Goal: Communication & Community: Share content

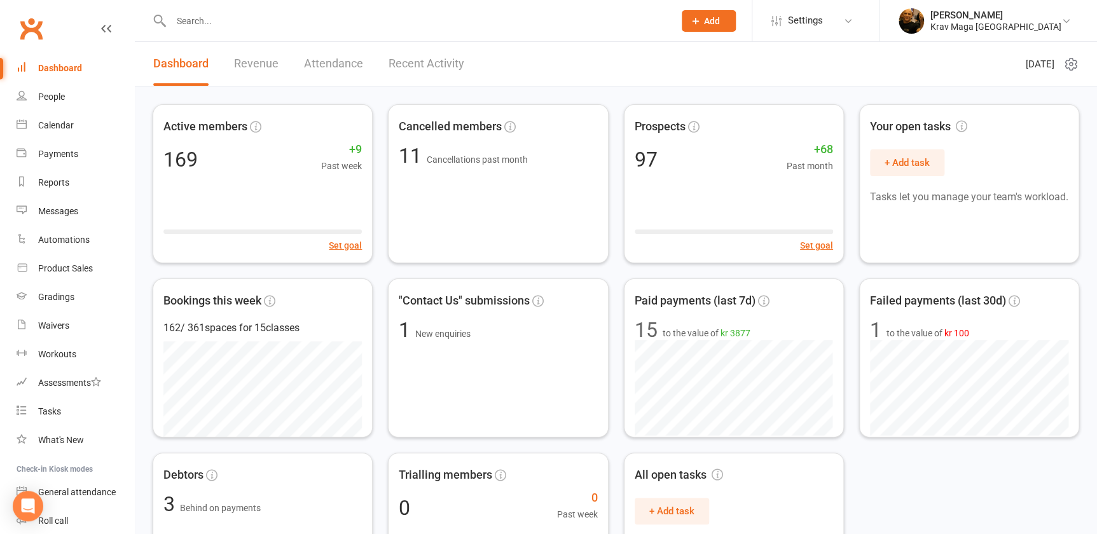
paste input "[PERSON_NAME]"
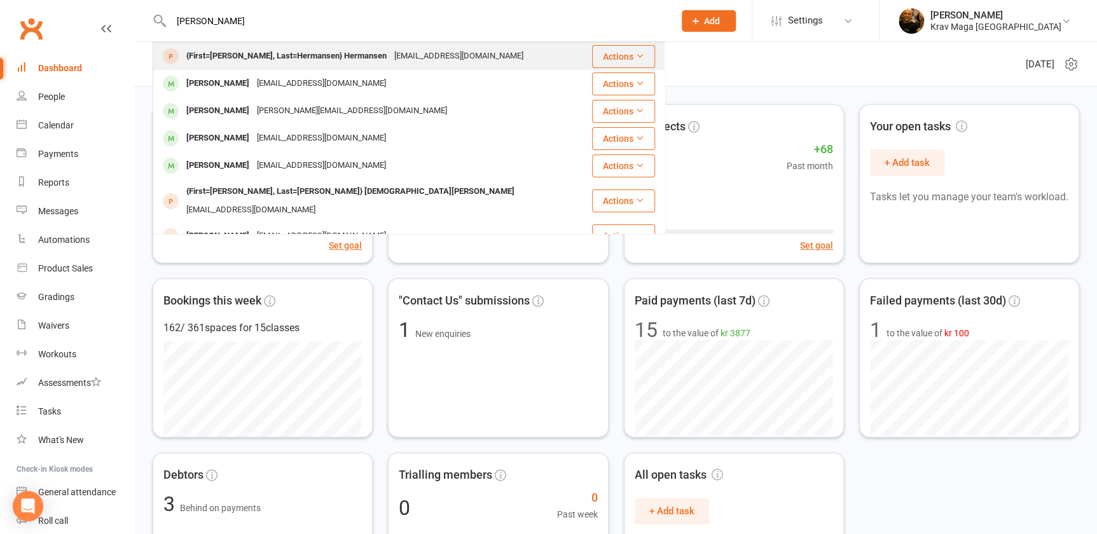
type input "[PERSON_NAME]"
click at [271, 58] on div "{First=[PERSON_NAME], Last=Hermansen} Hermansen" at bounding box center [286, 56] width 208 height 18
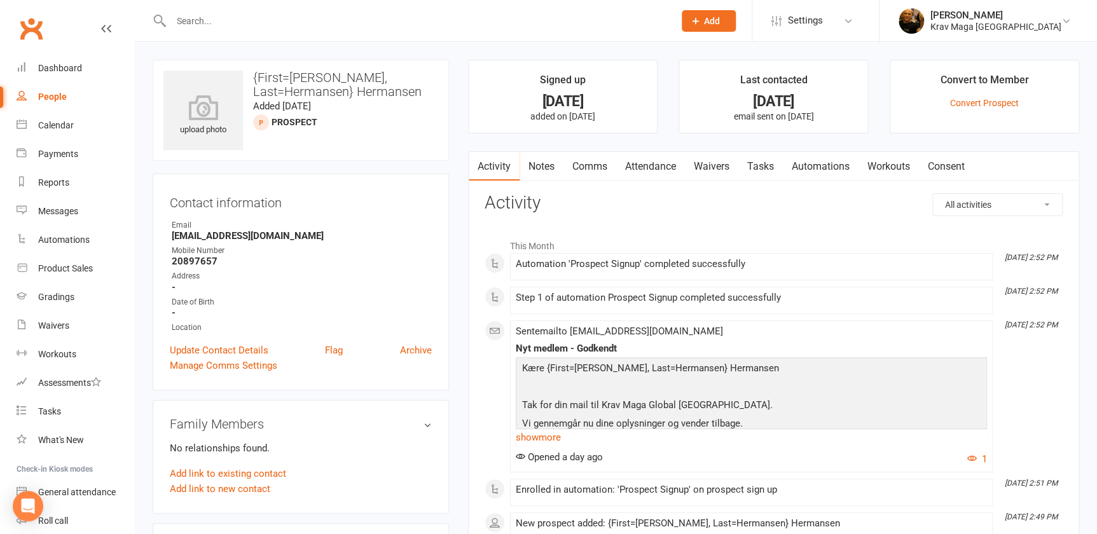
click at [584, 164] on link "Comms" at bounding box center [589, 166] width 53 height 29
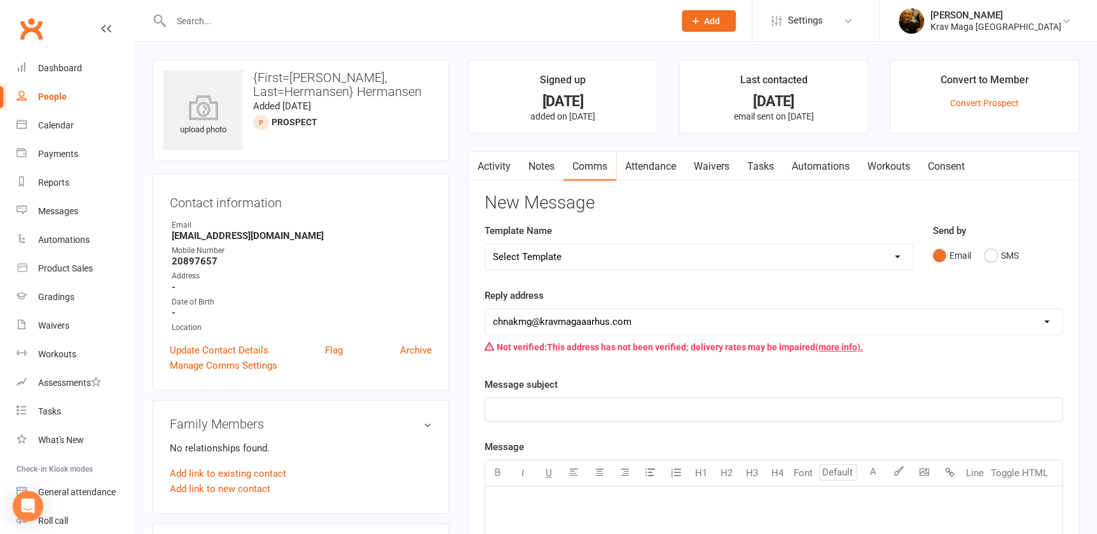
click at [894, 257] on select "Select Template [SMS] aflysning træning [Email] hvordan booke jeg på holdet [Em…" at bounding box center [698, 256] width 427 height 25
select select "15"
click at [485, 244] on select "Select Template [SMS] aflysning træning [Email] hvordan booke jeg på holdet [Em…" at bounding box center [698, 256] width 427 height 25
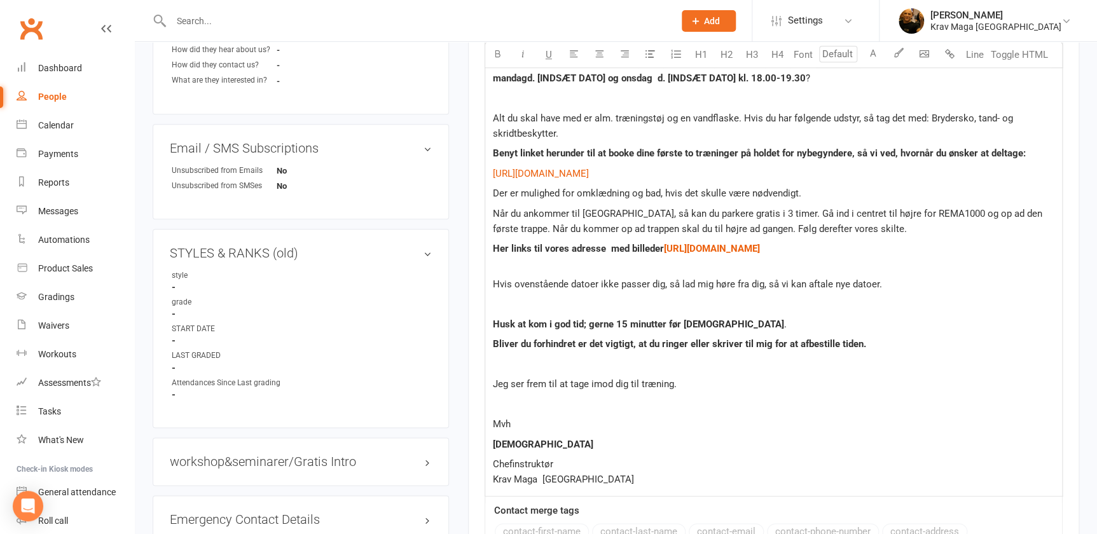
scroll to position [289, 0]
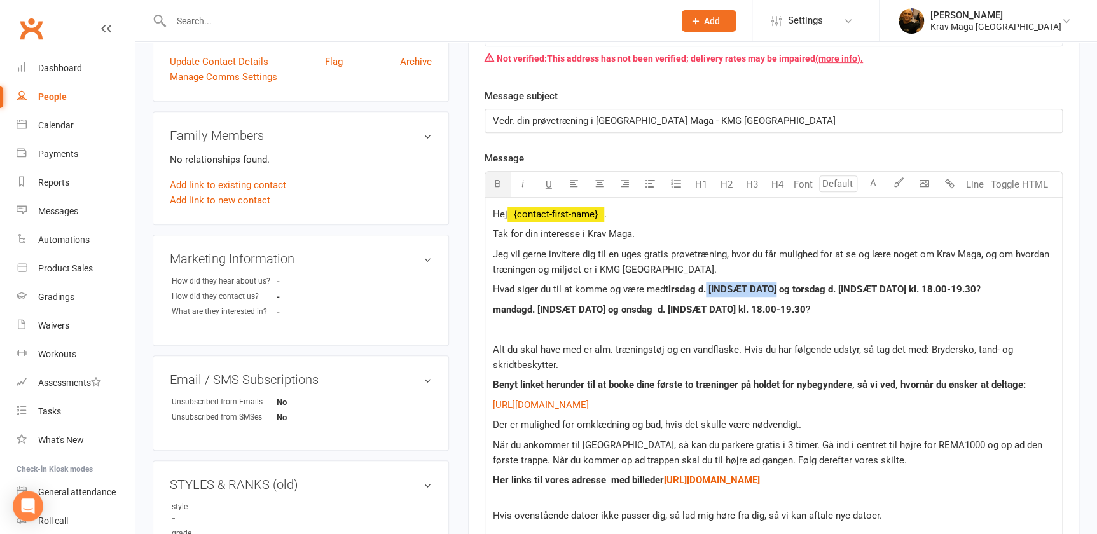
drag, startPoint x: 786, startPoint y: 288, endPoint x: 715, endPoint y: 288, distance: 71.8
click at [715, 288] on span "tirsdag d. [INDSÆT DATO] og torsdag d. [INDSÆT DATO] kl. 18.00-19.30" at bounding box center [820, 289] width 311 height 11
drag, startPoint x: 903, startPoint y: 287, endPoint x: 828, endPoint y: 289, distance: 74.4
click at [828, 289] on span "[DATE] og torsdag d. [INDSÆT DATO] kl. 18.00-19.30" at bounding box center [780, 289] width 230 height 11
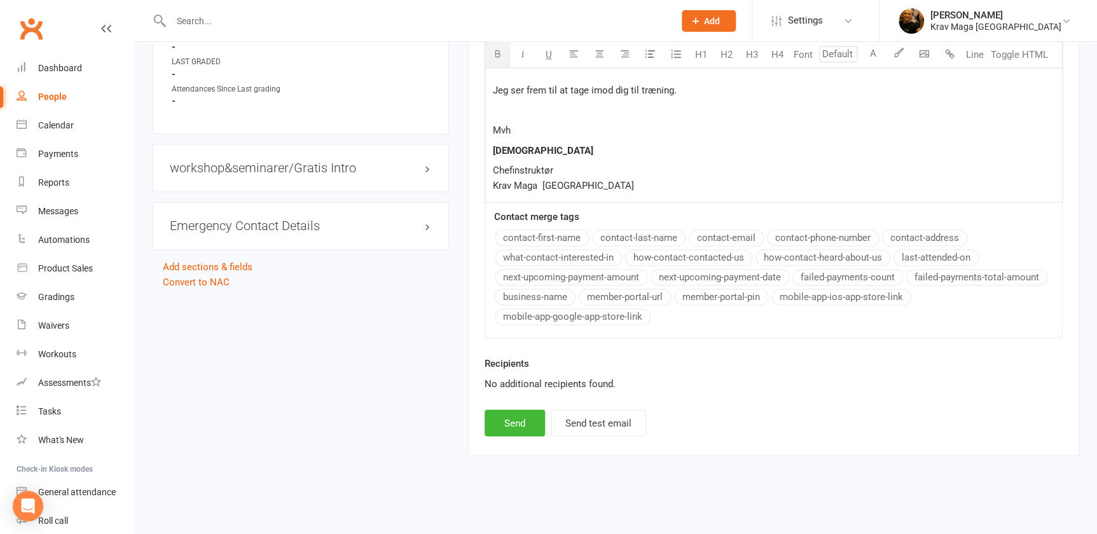
scroll to position [757, 0]
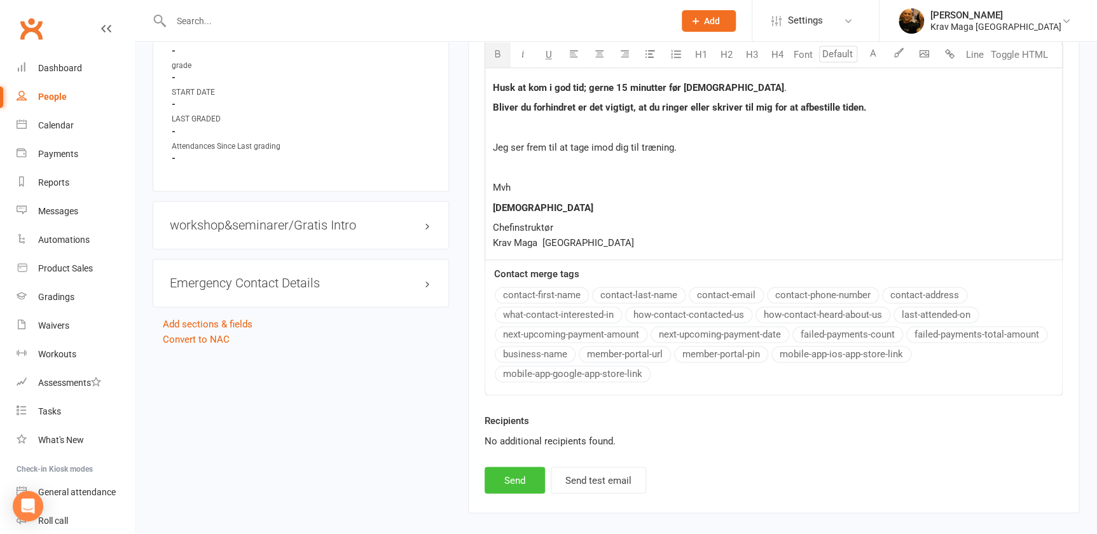
click at [512, 477] on button "Send" at bounding box center [514, 480] width 60 height 27
select select
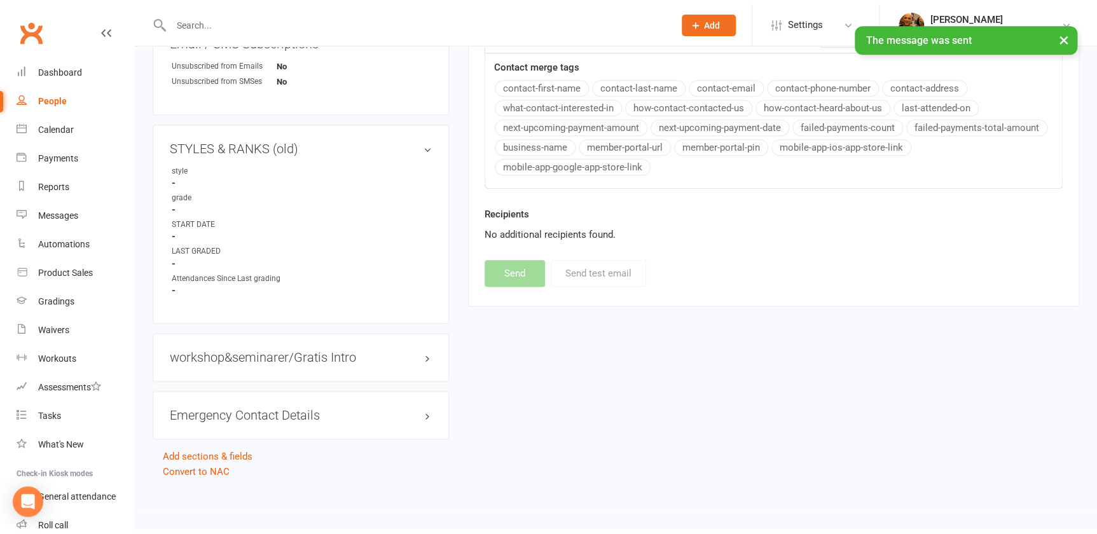
scroll to position [620, 0]
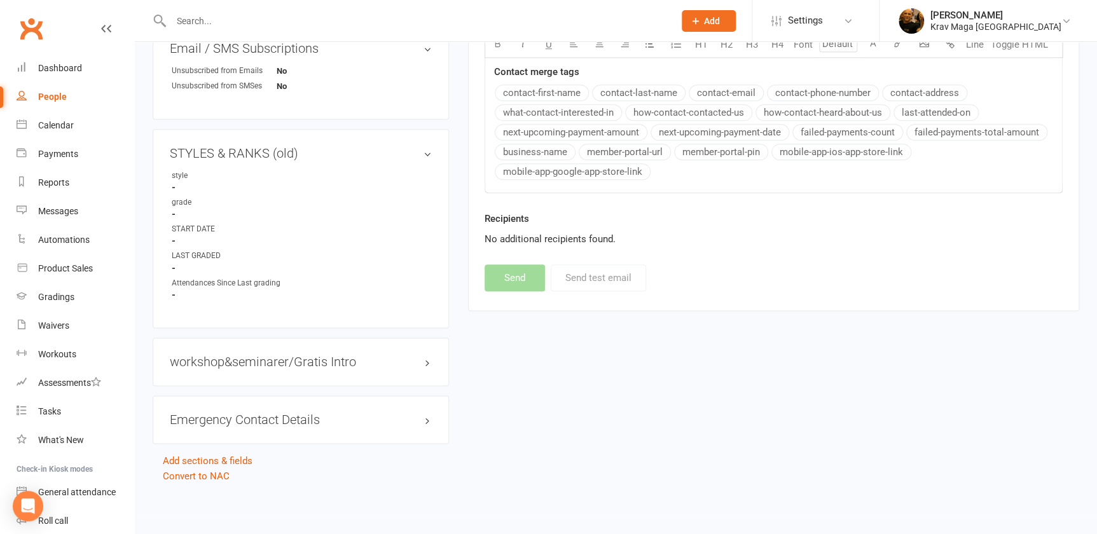
paste input "[PERSON_NAME]"
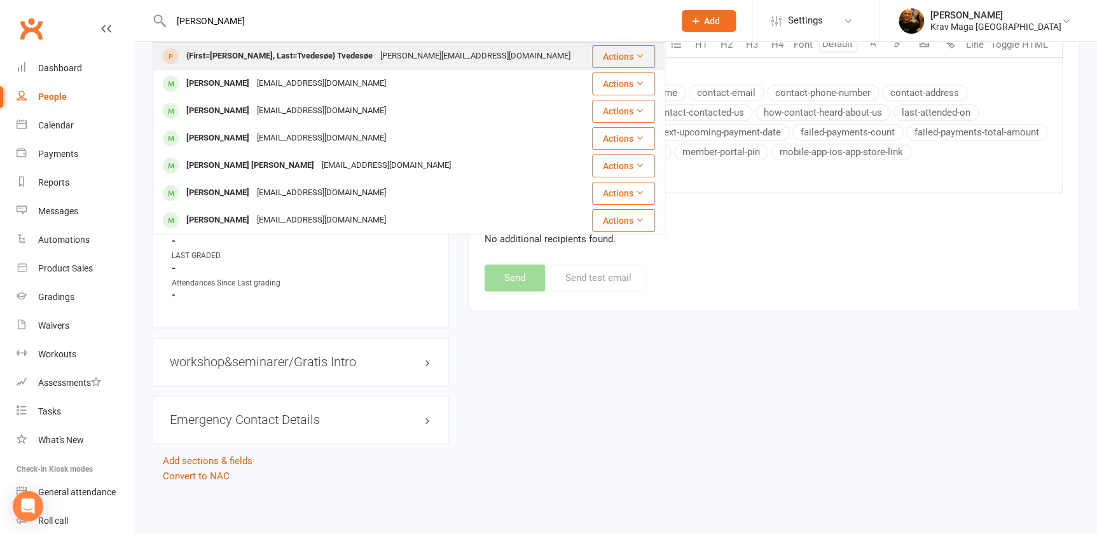
type input "[PERSON_NAME]"
click at [264, 57] on div "{First=[PERSON_NAME], Last=Tvedesøe} Tvedesøe" at bounding box center [279, 56] width 194 height 18
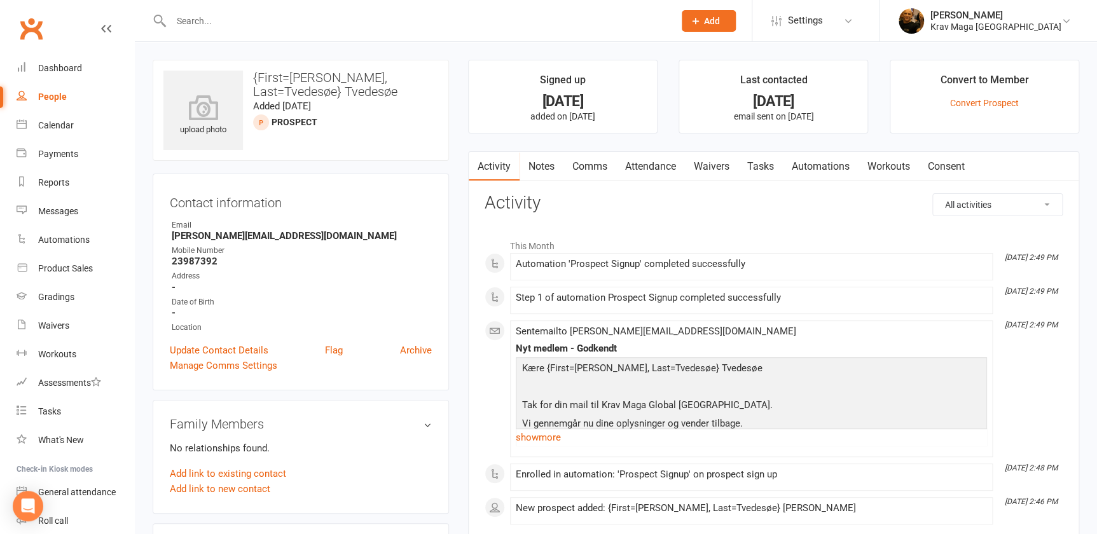
click at [584, 164] on link "Comms" at bounding box center [589, 166] width 53 height 29
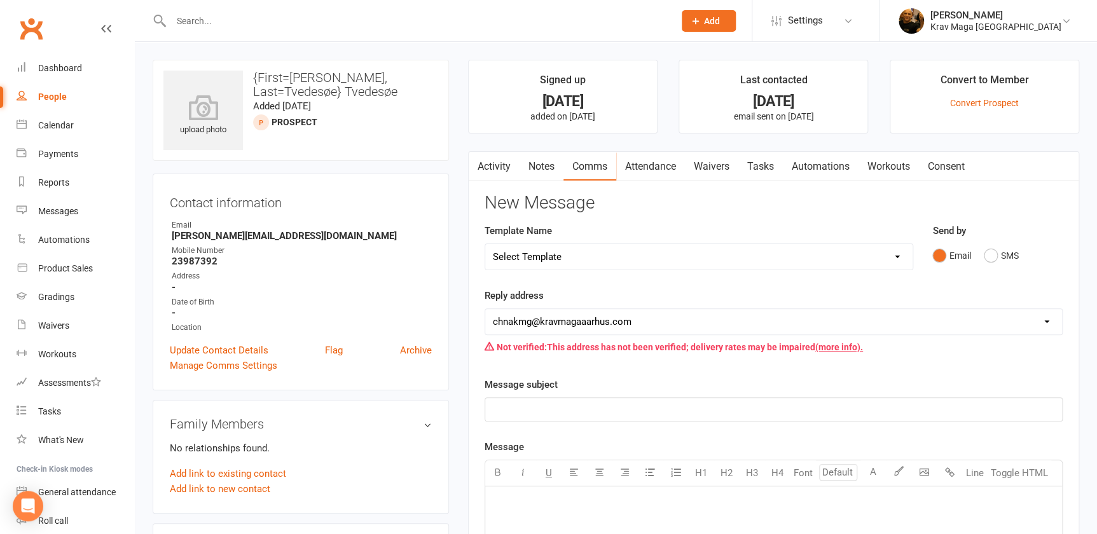
click at [897, 254] on select "Select Template [SMS] aflysning træning [Email] hvordan booke jeg på holdet [Em…" at bounding box center [698, 256] width 427 height 25
select select "15"
click at [485, 244] on select "Select Template [SMS] aflysning træning [Email] hvordan booke jeg på holdet [Em…" at bounding box center [698, 256] width 427 height 25
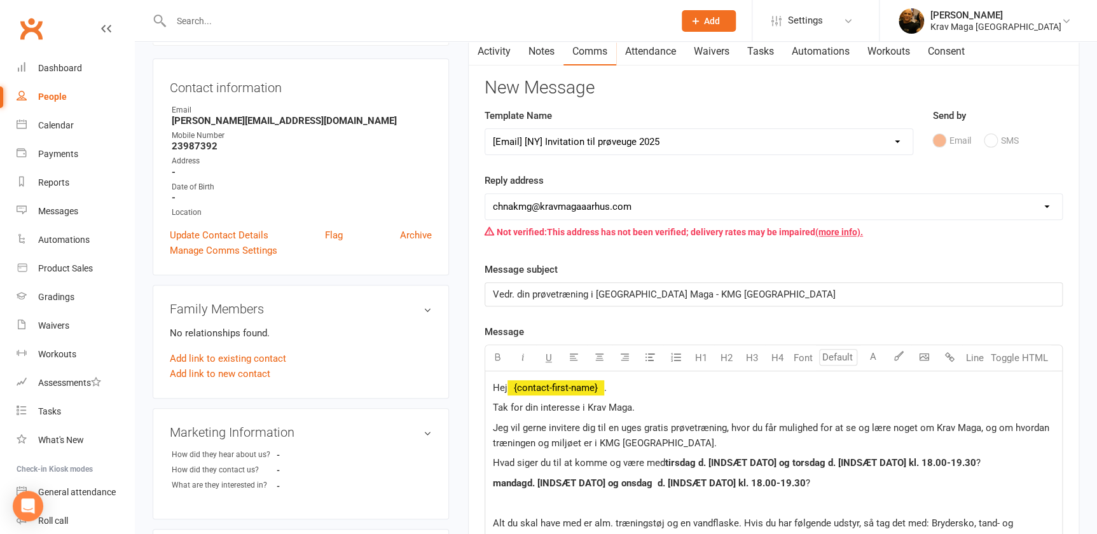
scroll to position [289, 0]
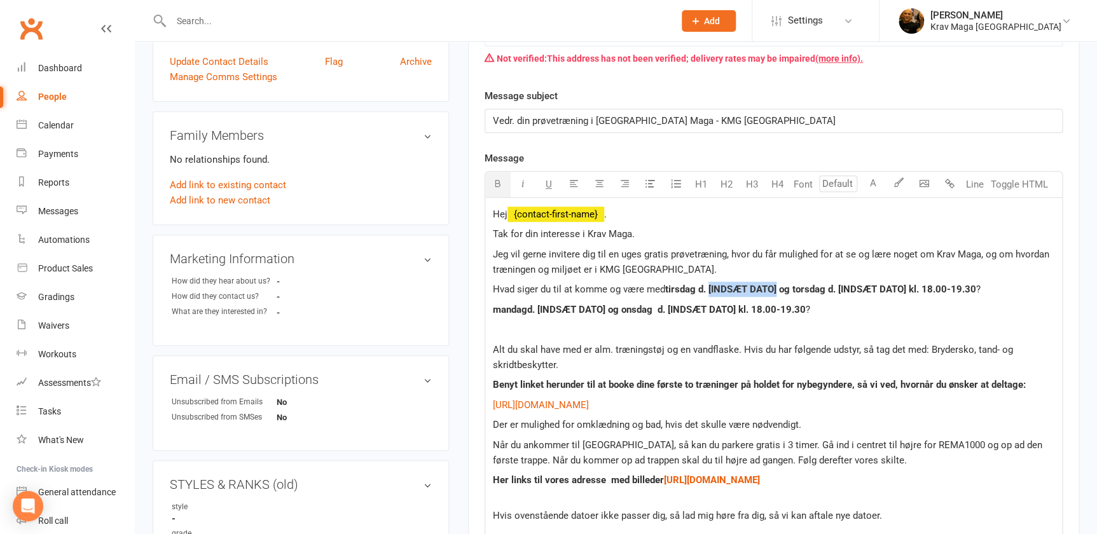
drag, startPoint x: 787, startPoint y: 286, endPoint x: 715, endPoint y: 288, distance: 71.9
click at [715, 288] on span "tirsdag d. [INDSÆT DATO] og torsdag d. [INDSÆT DATO] kl. 18.00-19.30" at bounding box center [820, 289] width 311 height 11
drag, startPoint x: 903, startPoint y: 286, endPoint x: 833, endPoint y: 288, distance: 70.0
click at [833, 288] on span "[DATE] og torsdag d. [INDSÆT DATO] kl. 18.00-19.30" at bounding box center [780, 289] width 230 height 11
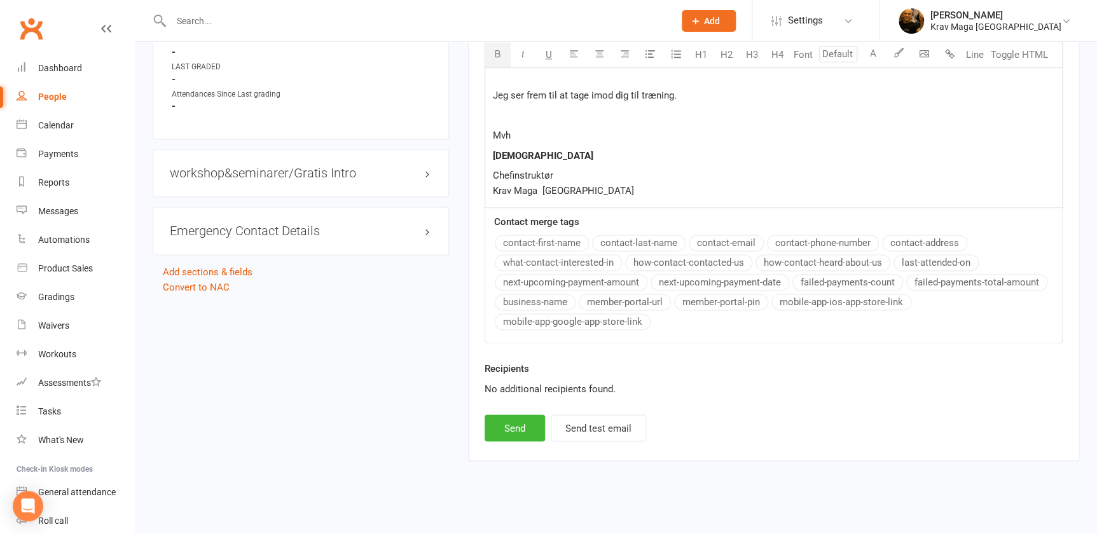
scroll to position [814, 0]
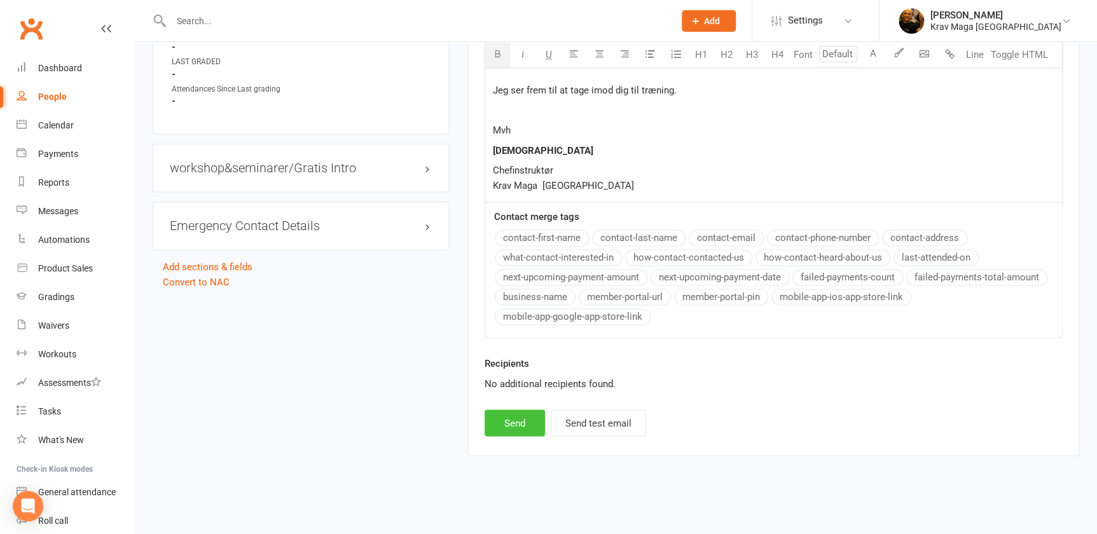
click at [519, 418] on button "Send" at bounding box center [514, 422] width 60 height 27
select select
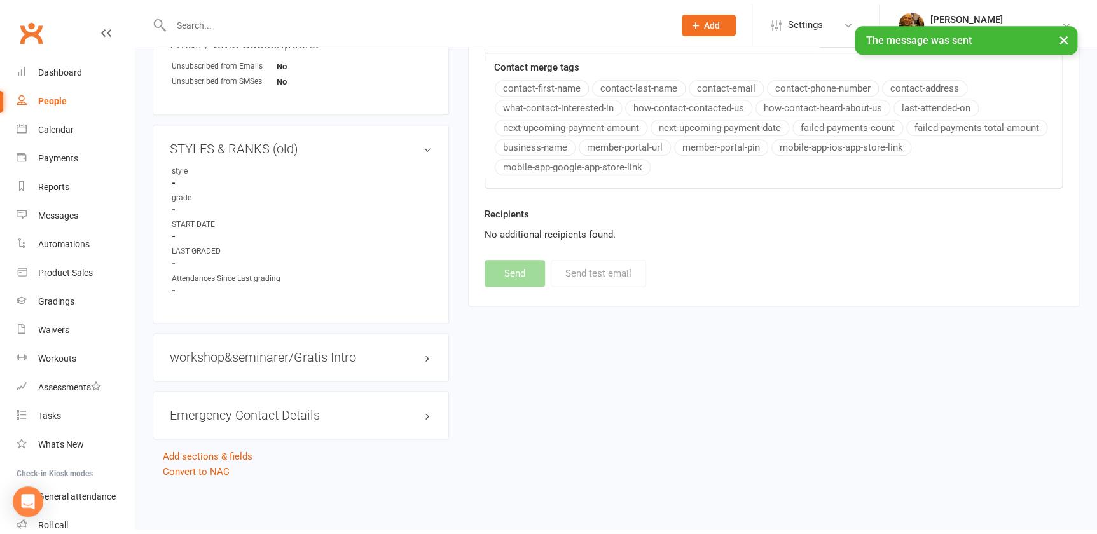
scroll to position [620, 0]
